Goal: Task Accomplishment & Management: Manage account settings

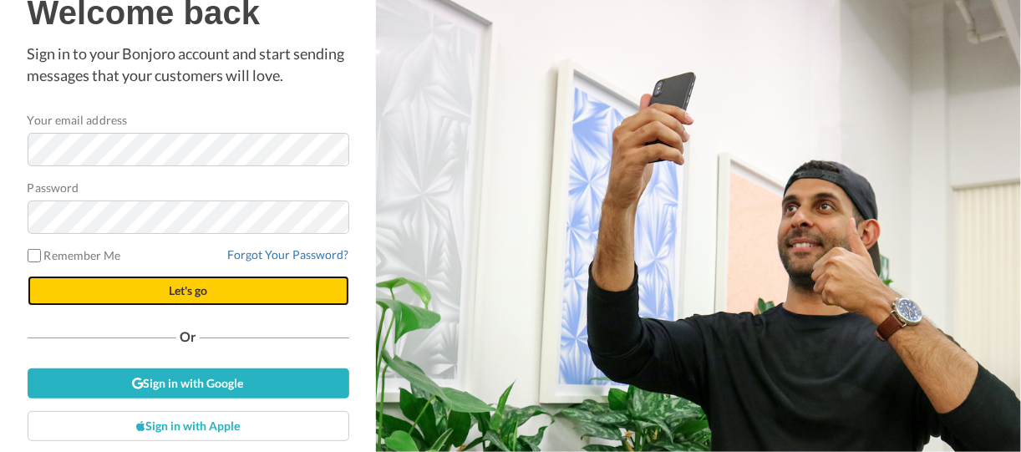
click at [232, 290] on button "Let's go" at bounding box center [189, 291] width 322 height 30
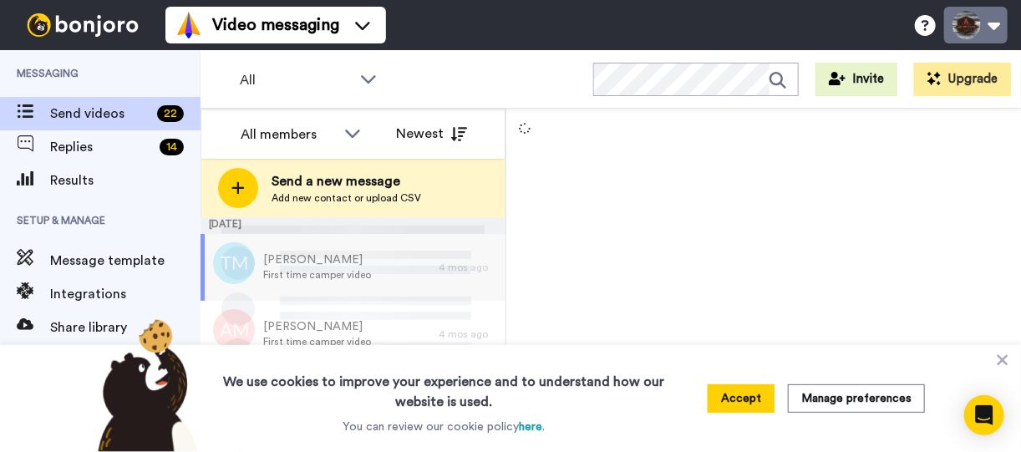
click at [990, 24] on button at bounding box center [975, 25] width 63 height 37
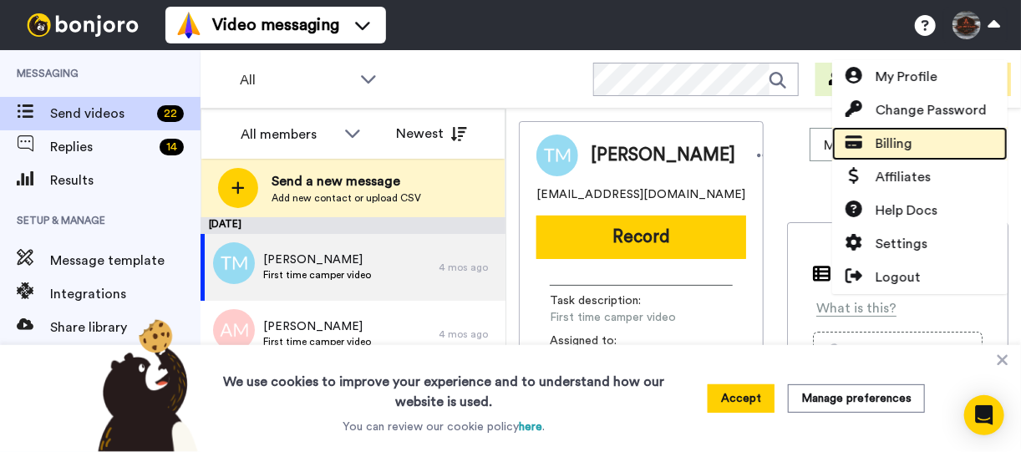
click at [917, 145] on link "Billing" at bounding box center [919, 143] width 175 height 33
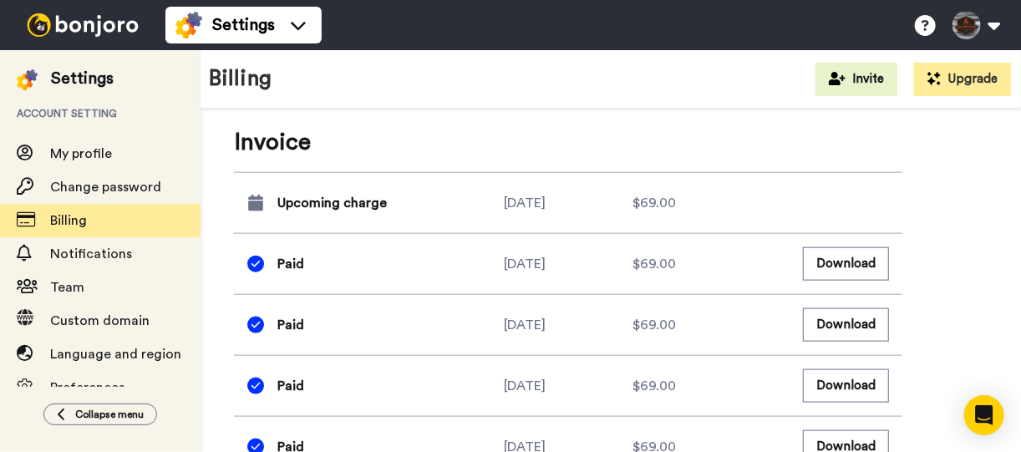
scroll to position [802, 0]
click at [838, 261] on button "Download" at bounding box center [846, 262] width 86 height 33
